Goal: Information Seeking & Learning: Learn about a topic

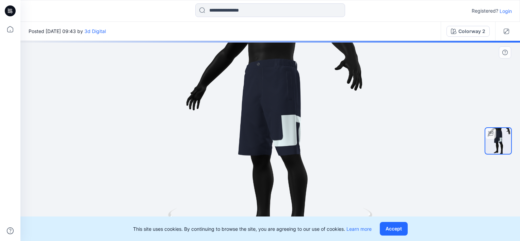
drag, startPoint x: 374, startPoint y: 173, endPoint x: 337, endPoint y: 104, distance: 78.4
click at [357, 187] on div at bounding box center [270, 141] width 500 height 200
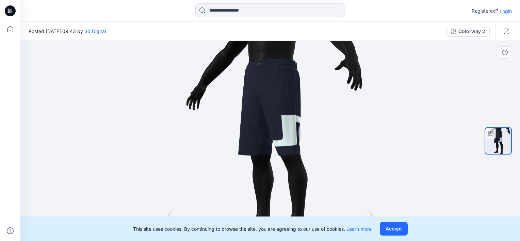
drag, startPoint x: 367, startPoint y: 98, endPoint x: 400, endPoint y: 127, distance: 44.7
click at [400, 127] on div at bounding box center [270, 141] width 500 height 200
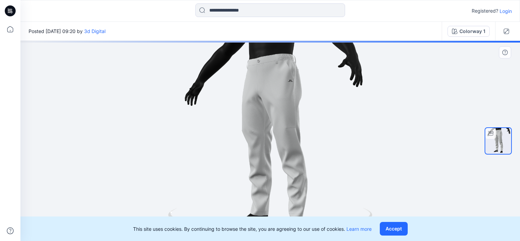
drag, startPoint x: 364, startPoint y: 136, endPoint x: 386, endPoint y: 138, distance: 22.6
click at [386, 138] on div at bounding box center [270, 141] width 500 height 200
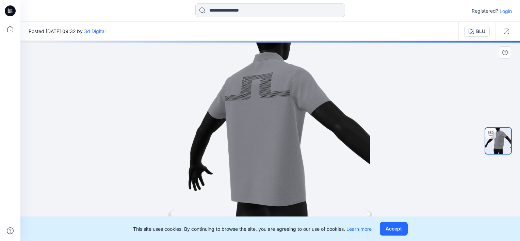
drag, startPoint x: 385, startPoint y: 129, endPoint x: 294, endPoint y: 182, distance: 105.3
click at [294, 182] on div at bounding box center [270, 141] width 500 height 200
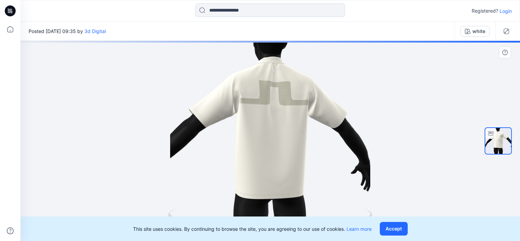
drag, startPoint x: 312, startPoint y: 114, endPoint x: 256, endPoint y: 111, distance: 56.3
click at [256, 111] on div at bounding box center [270, 141] width 500 height 200
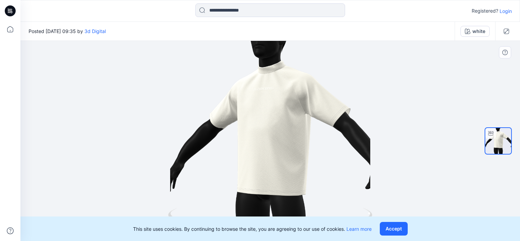
drag, startPoint x: 311, startPoint y: 137, endPoint x: 190, endPoint y: 118, distance: 122.9
click at [190, 118] on div at bounding box center [270, 141] width 500 height 200
